Goal: Information Seeking & Learning: Learn about a topic

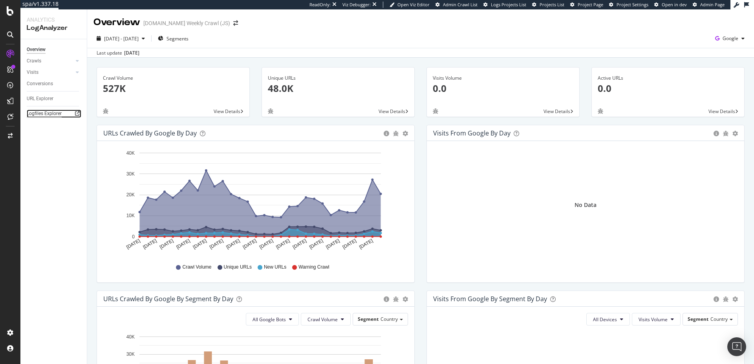
click at [56, 113] on div "Logfiles Explorer" at bounding box center [44, 114] width 35 height 8
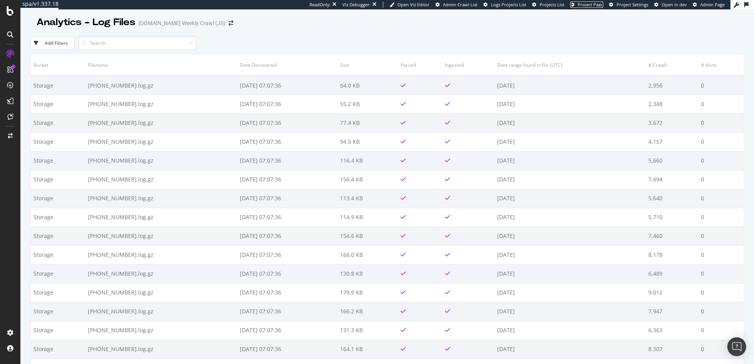
click at [596, 5] on span "Project Page" at bounding box center [590, 5] width 26 height 6
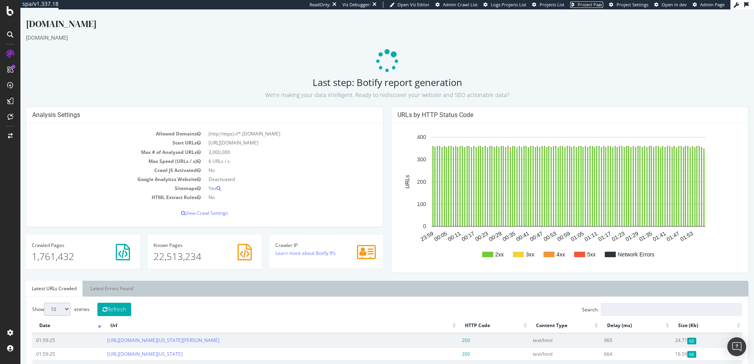
click at [587, 7] on span "Project Page" at bounding box center [590, 5] width 26 height 6
click at [465, 3] on span "Admin Crawl List" at bounding box center [460, 5] width 35 height 6
click at [470, 6] on span "Admin Crawl List" at bounding box center [460, 5] width 35 height 6
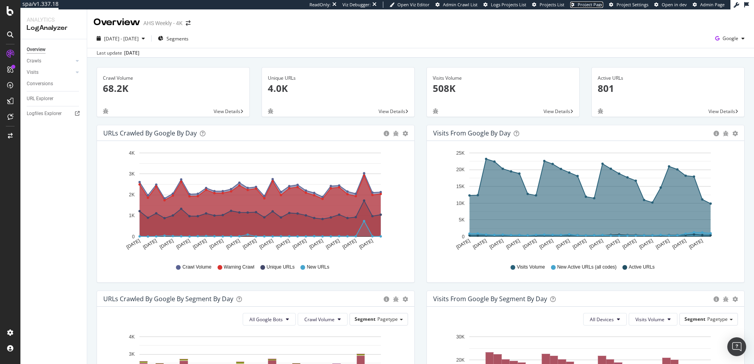
click at [587, 4] on span "Project Page" at bounding box center [590, 5] width 26 height 6
